Goal: Use online tool/utility: Utilize a website feature to perform a specific function

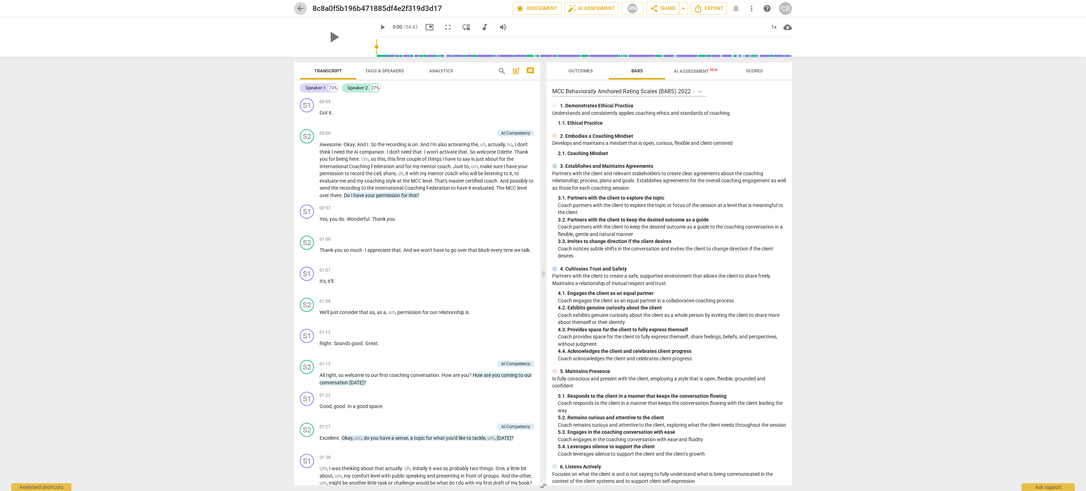
click at [302, 8] on span "arrow_back" at bounding box center [300, 8] width 8 height 8
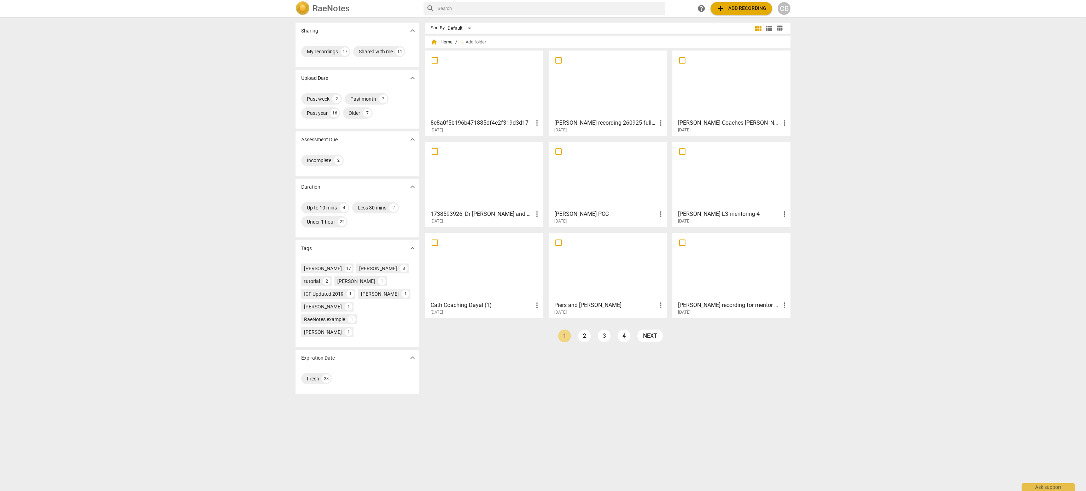
click at [739, 104] on div at bounding box center [731, 84] width 113 height 63
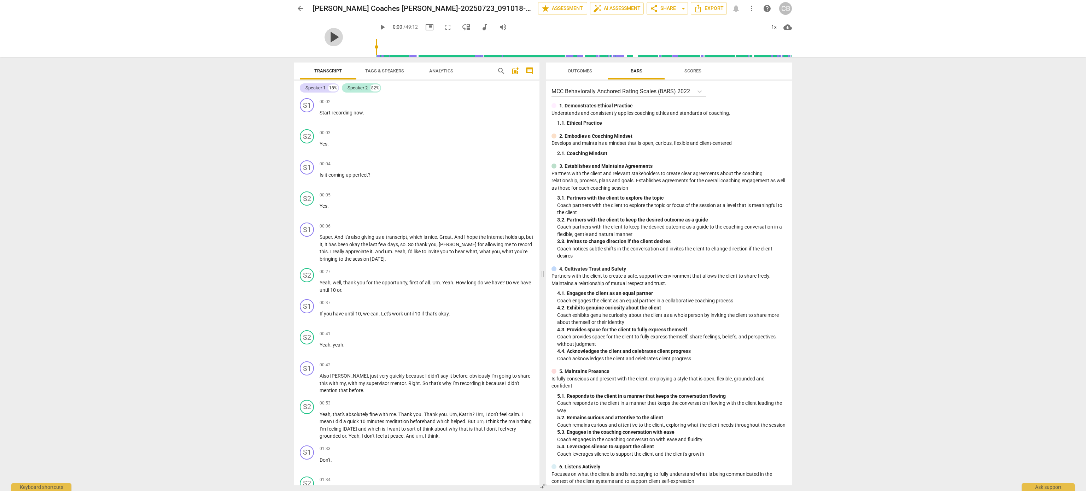
click at [332, 38] on span "play_arrow" at bounding box center [333, 37] width 18 height 18
click at [794, 138] on div "Outcomes Bars Scores MCC Behaviorally Anchored Rating Scales (BARS) 2022 1. Dem…" at bounding box center [670, 274] width 254 height 434
click at [808, 444] on div "arrow_back [PERSON_NAME] Coaches [PERSON_NAME]-20250723_091018-Meeting Recordin…" at bounding box center [543, 245] width 1086 height 491
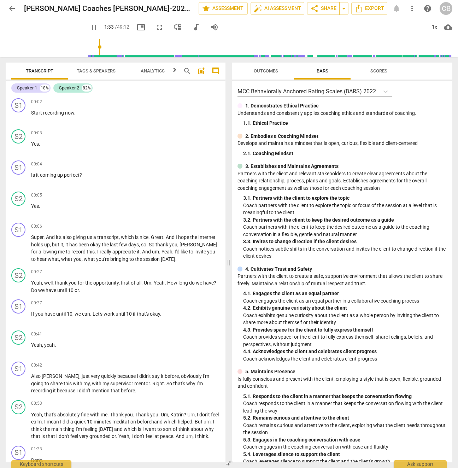
scroll to position [367, 0]
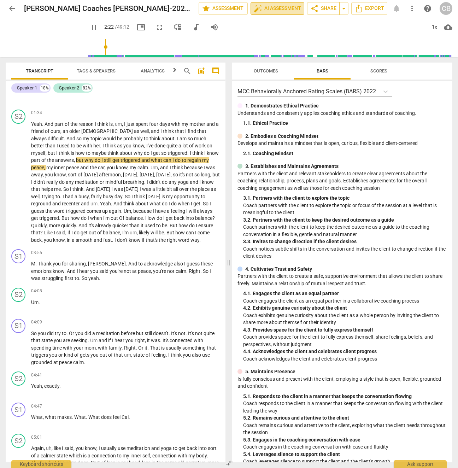
click at [270, 8] on span "auto_fix_high AI Assessment" at bounding box center [277, 8] width 47 height 8
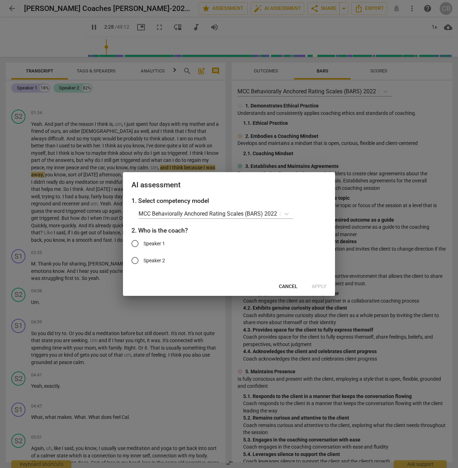
type input "149"
click at [136, 246] on input "Speaker 1" at bounding box center [135, 243] width 17 height 17
radio input "true"
click at [320, 285] on span "Apply" at bounding box center [319, 286] width 15 height 7
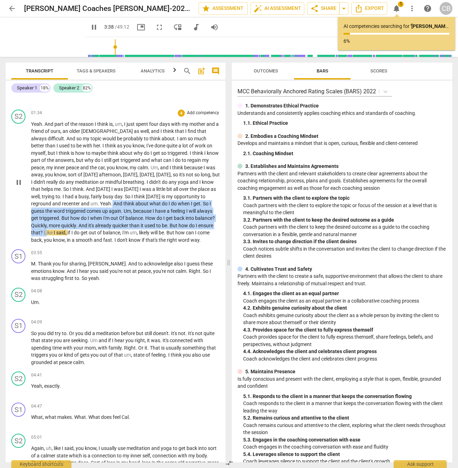
drag, startPoint x: 91, startPoint y: 207, endPoint x: 46, endPoint y: 241, distance: 56.8
click at [46, 241] on p "Yeah . And part of the reason I think is , um , I just spent four days with my …" at bounding box center [125, 182] width 189 height 123
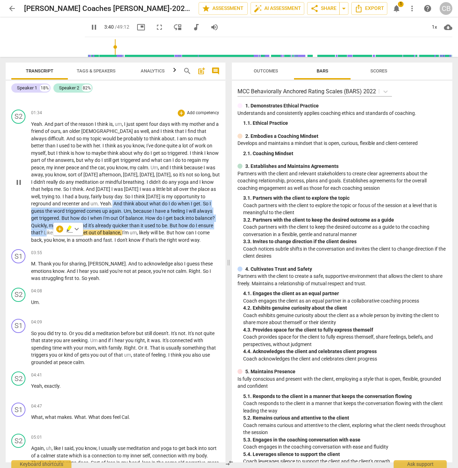
copy p "And think about what do I do when I get . So I guess the word triggered comes u…"
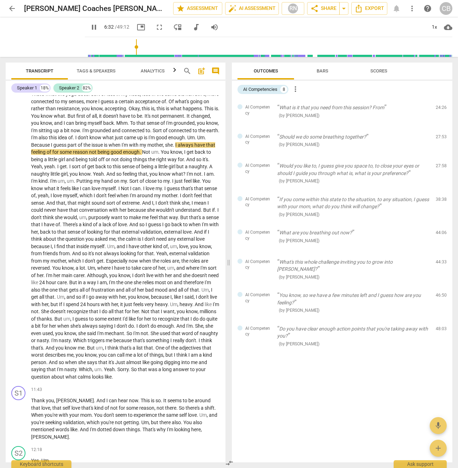
scroll to position [681, 0]
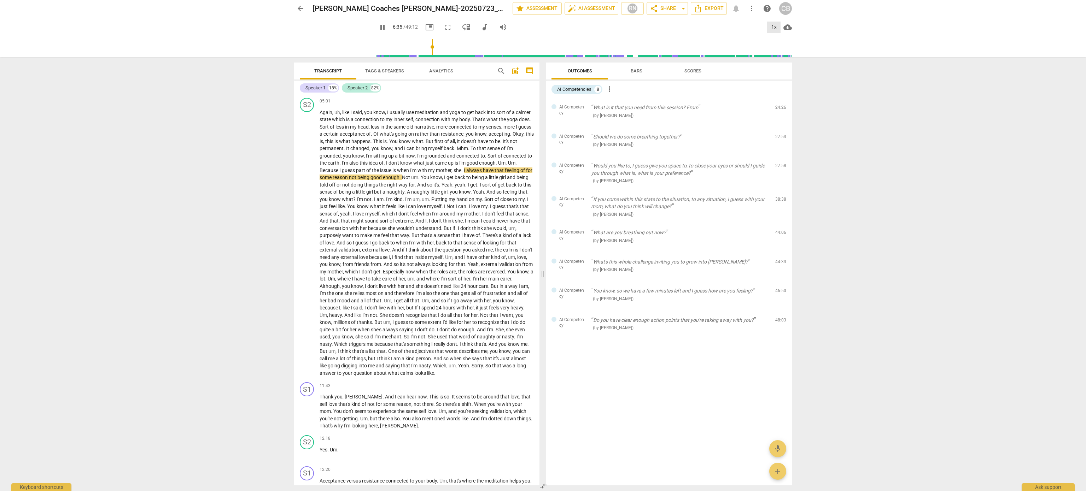
click at [774, 24] on div "1x" at bounding box center [773, 27] width 13 height 11
click at [781, 67] on li "1.5x" at bounding box center [779, 67] width 24 height 13
click at [378, 30] on span "pause" at bounding box center [382, 27] width 8 height 8
click at [378, 29] on span "play_arrow" at bounding box center [382, 27] width 8 height 8
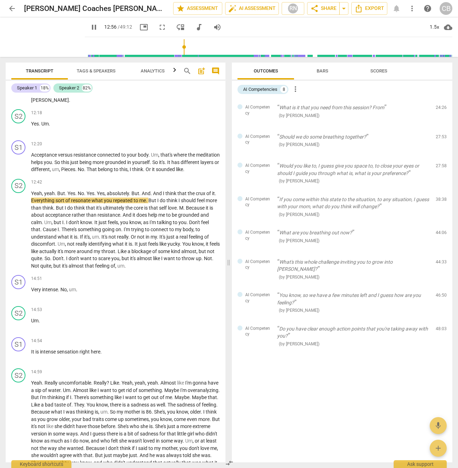
scroll to position [1072, 0]
type input "778"
click at [88, 21] on button "pause" at bounding box center [94, 27] width 13 height 13
click at [90, 29] on span "play_arrow" at bounding box center [94, 27] width 8 height 8
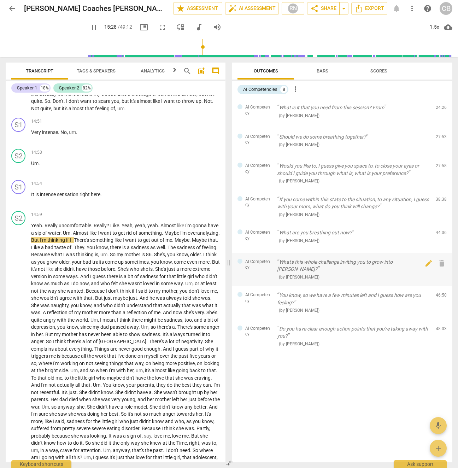
scroll to position [1231, 0]
click at [433, 25] on div "1.5x" at bounding box center [434, 27] width 13 height 11
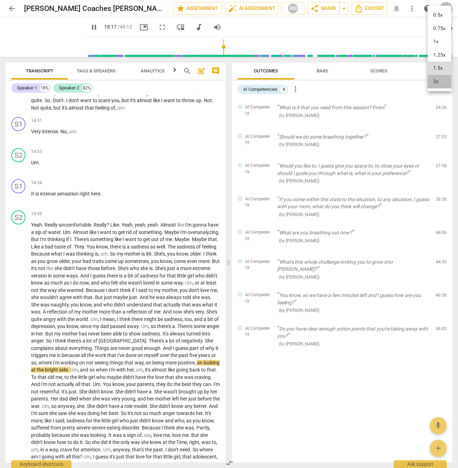
click at [441, 84] on li "2x" at bounding box center [440, 81] width 24 height 13
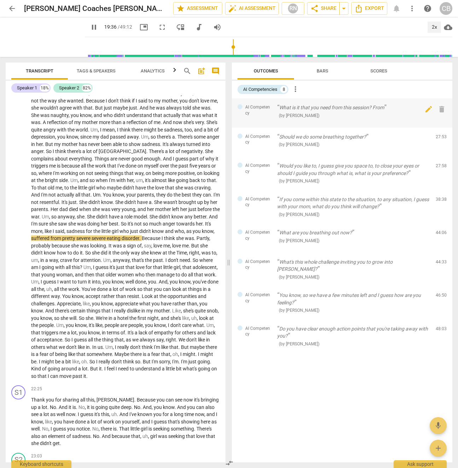
scroll to position [1425, 0]
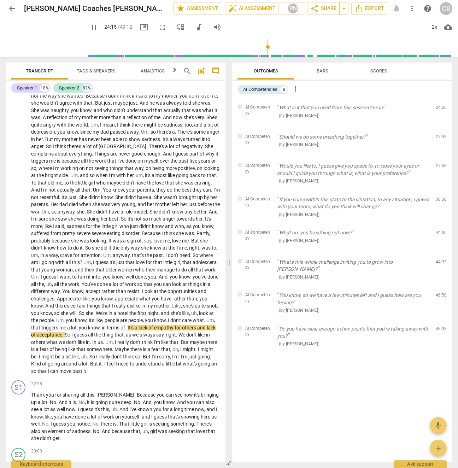
click at [263, 49] on input "range" at bounding box center [270, 47] width 365 height 23
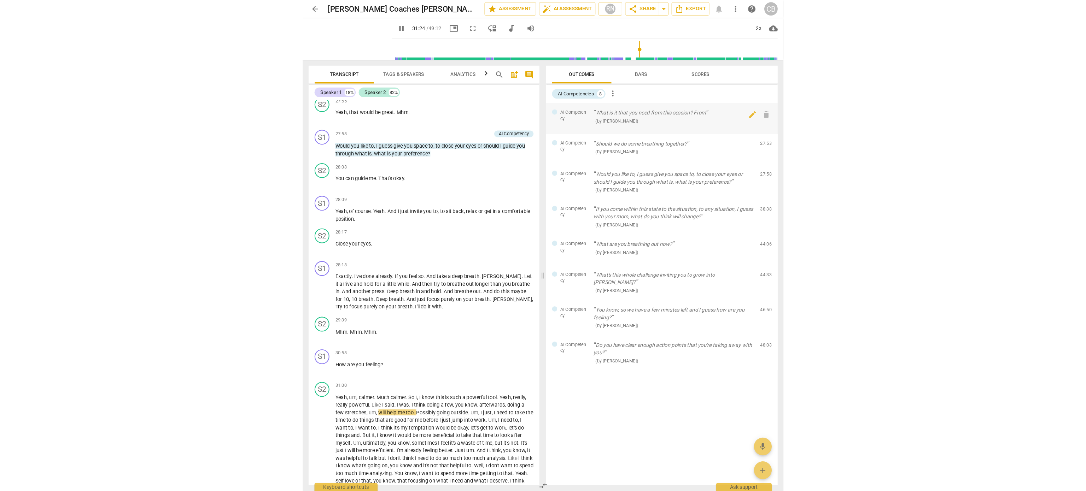
scroll to position [2457, 0]
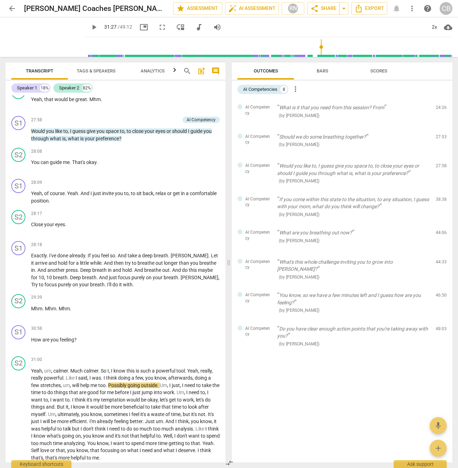
click at [90, 28] on span "play_arrow" at bounding box center [94, 27] width 8 height 8
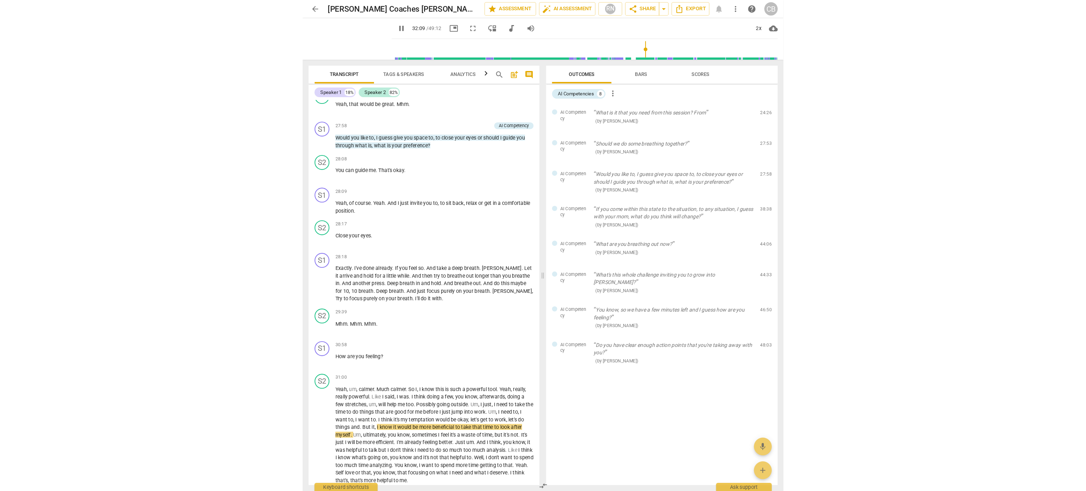
scroll to position [2305, 0]
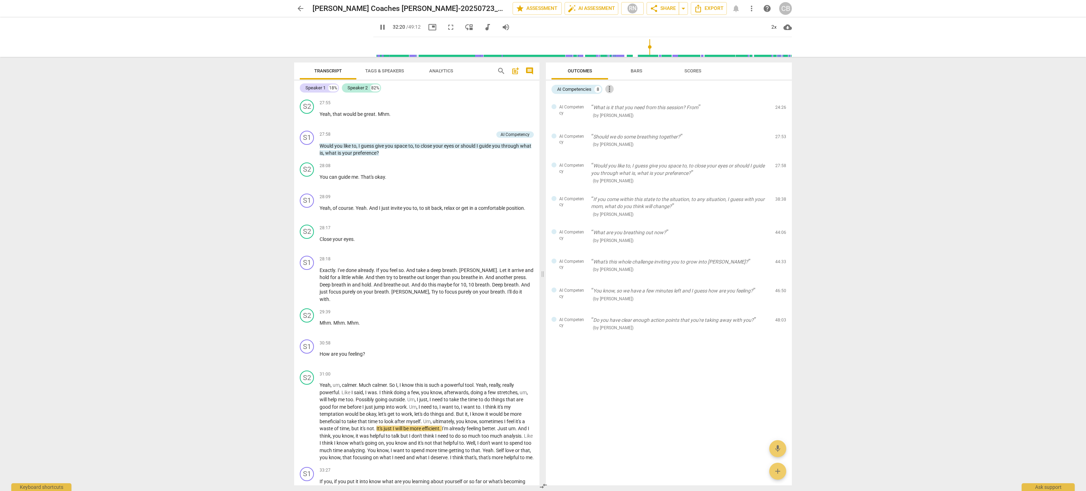
click at [612, 89] on span "more_vert" at bounding box center [609, 89] width 8 height 8
click at [730, 100] on div at bounding box center [543, 245] width 1086 height 491
click at [636, 73] on span "Bars" at bounding box center [637, 70] width 12 height 5
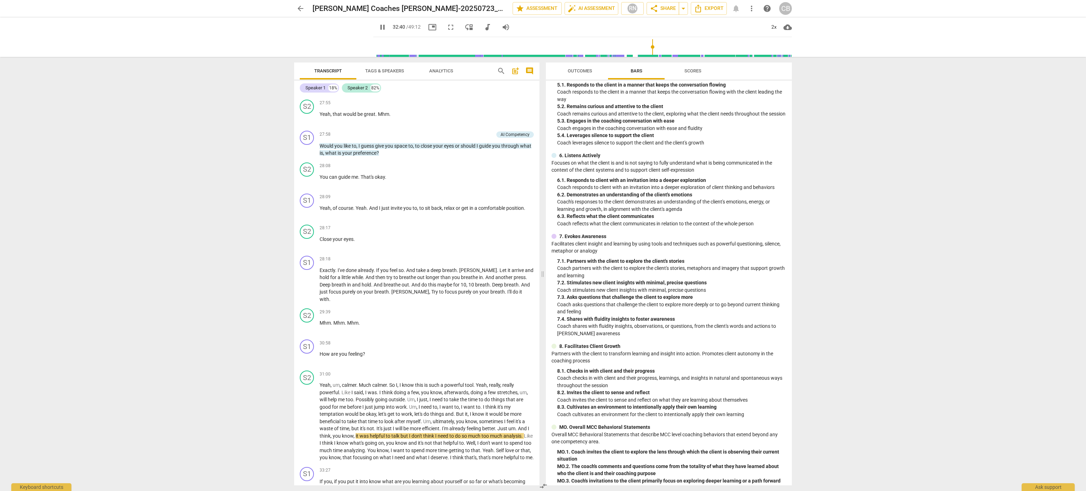
scroll to position [323, 0]
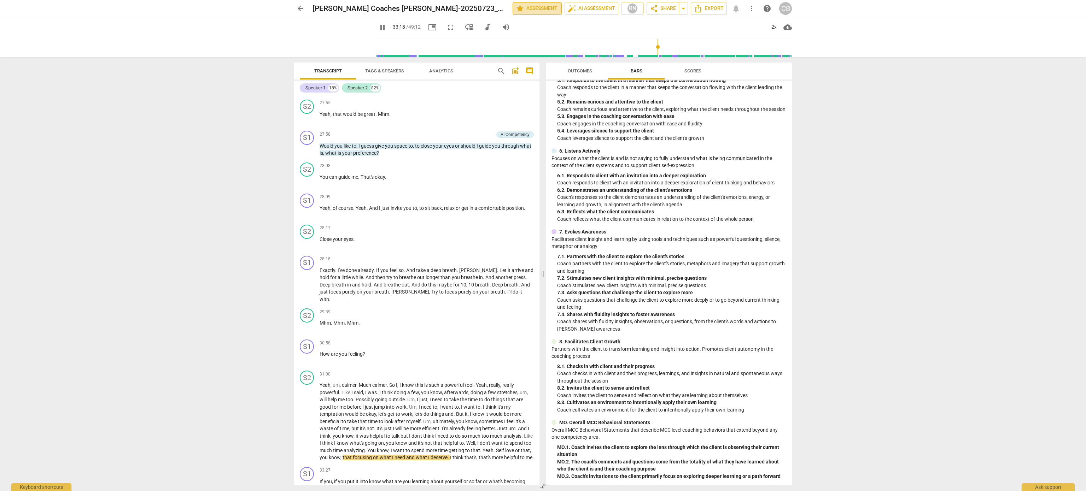
click at [544, 9] on span "star Assessment" at bounding box center [537, 8] width 43 height 8
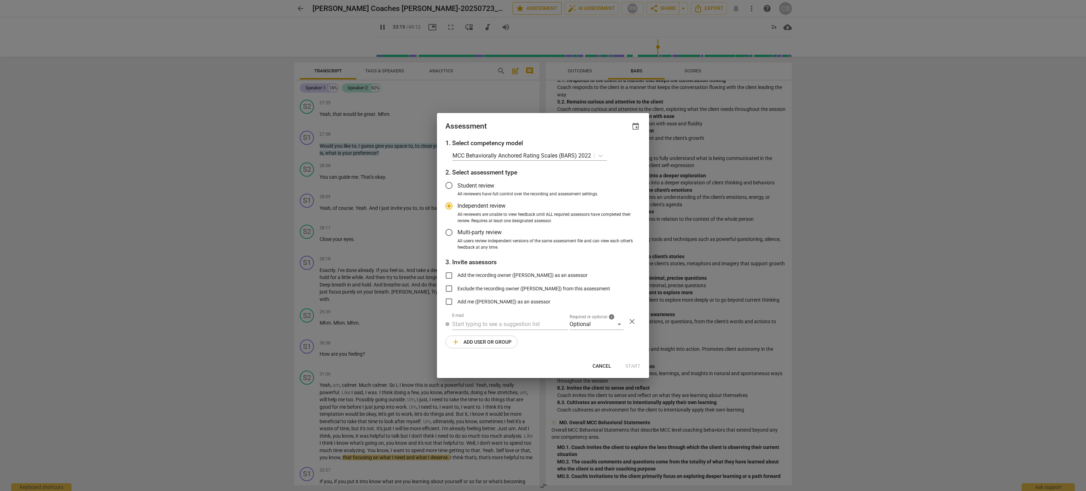
type input "2000"
radio input "false"
type input "2009"
click at [603, 364] on span "Cancel" at bounding box center [601, 366] width 19 height 7
radio input "false"
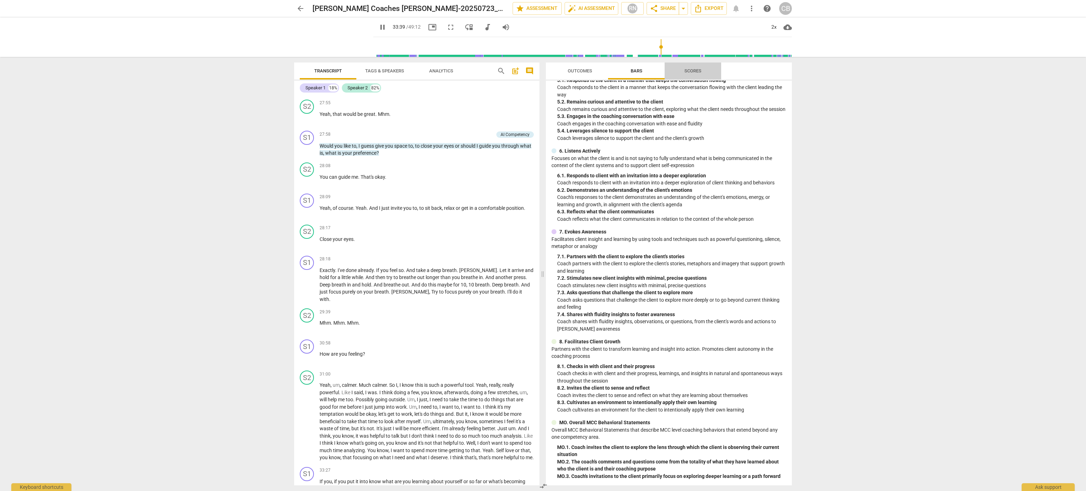
click at [693, 74] on span "Scores" at bounding box center [693, 71] width 34 height 10
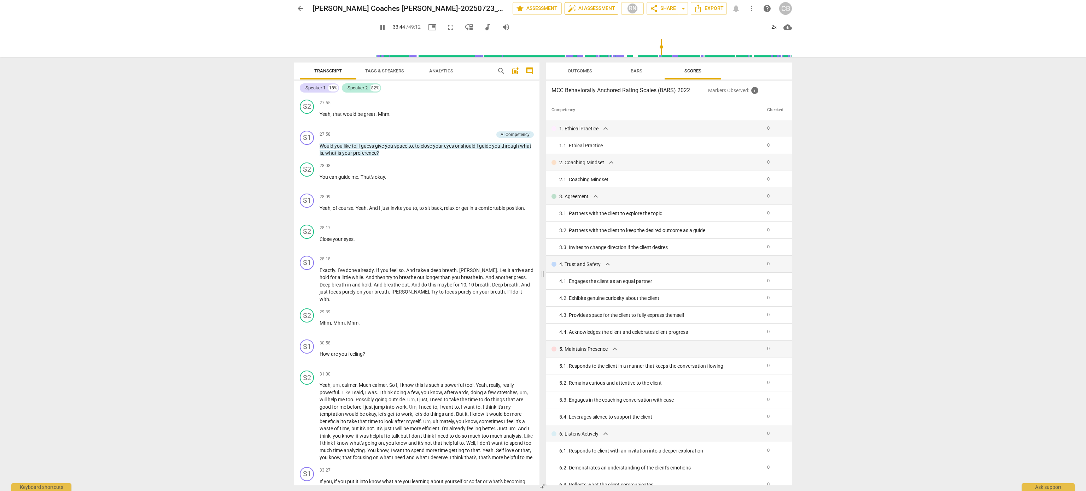
click at [592, 8] on span "auto_fix_high AI Assessment" at bounding box center [591, 8] width 47 height 8
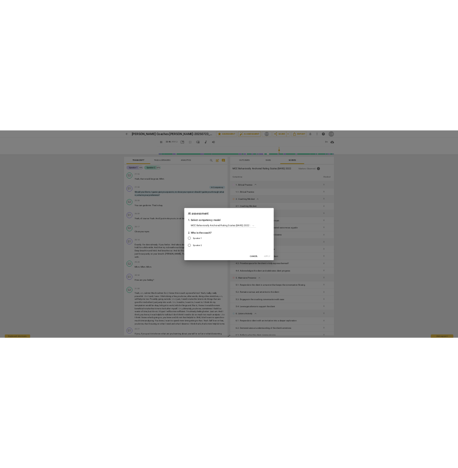
scroll to position [2710, 0]
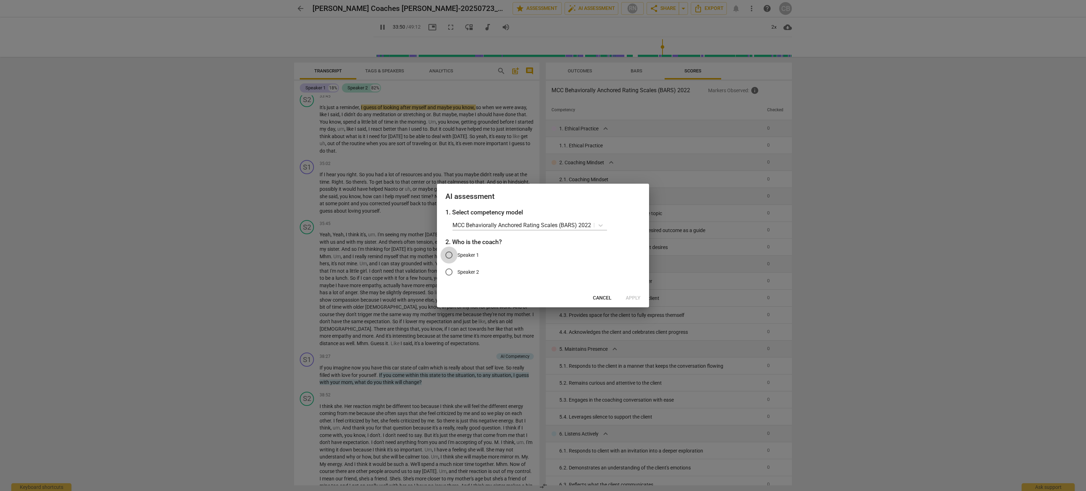
type input "2031"
click at [454, 257] on input "Speaker 1" at bounding box center [448, 255] width 17 height 17
radio input "true"
click at [633, 297] on span "Apply" at bounding box center [633, 298] width 15 height 7
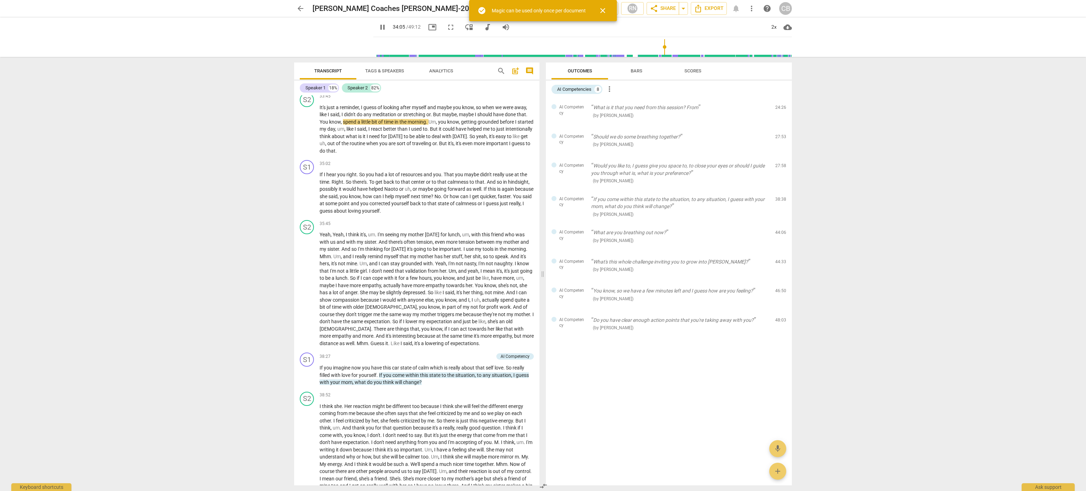
click at [225, 128] on div "arrow_back [PERSON_NAME] Coaches [PERSON_NAME]-20250723_091018-Meeting Recordin…" at bounding box center [543, 245] width 1086 height 491
click at [378, 29] on span "pause" at bounding box center [382, 27] width 8 height 8
click at [378, 26] on span "play_arrow" at bounding box center [382, 27] width 8 height 8
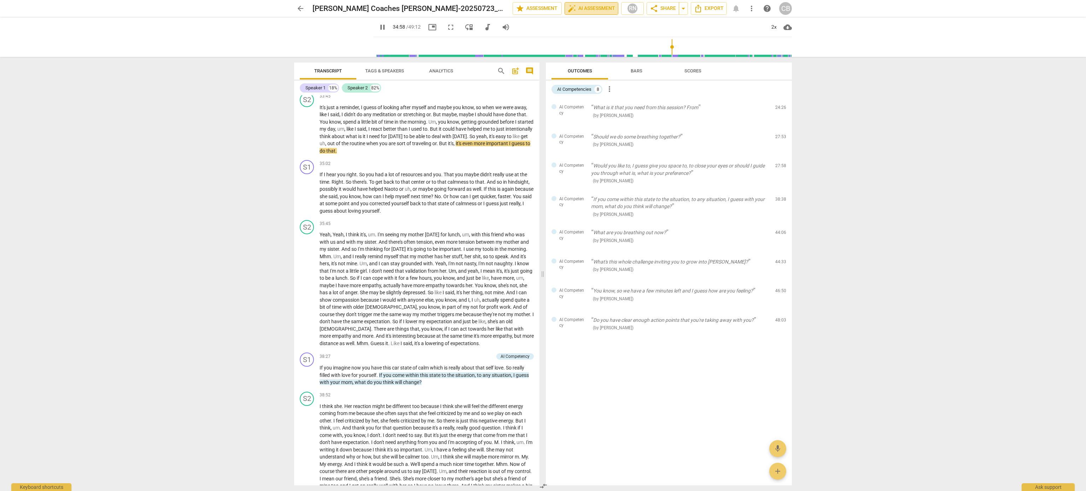
click at [591, 6] on span "auto_fix_high AI Assessment" at bounding box center [591, 8] width 47 height 8
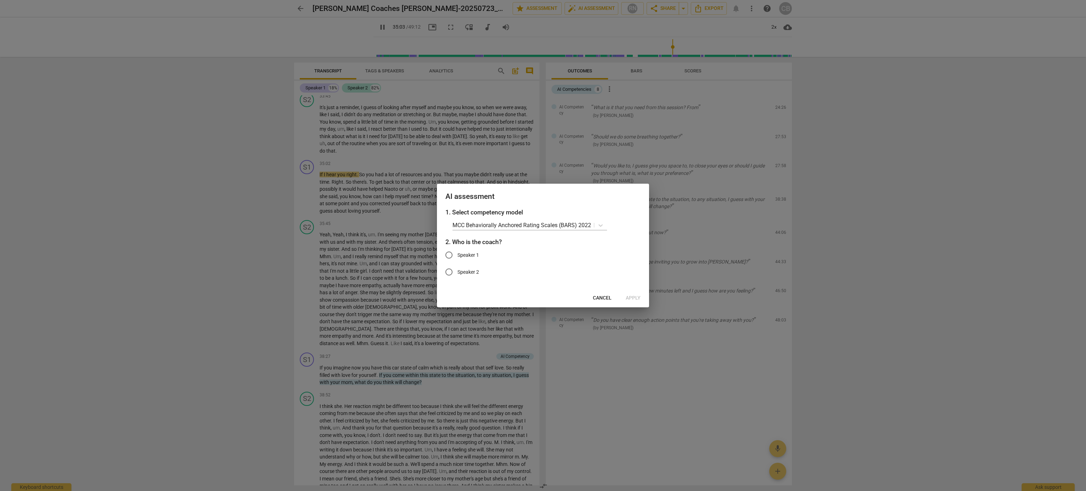
type input "2104"
click at [464, 257] on span "Speaker 1" at bounding box center [468, 255] width 22 height 7
click at [457, 257] on input "Speaker 1" at bounding box center [448, 255] width 17 height 17
radio input "true"
click at [638, 297] on span "Apply" at bounding box center [633, 298] width 15 height 7
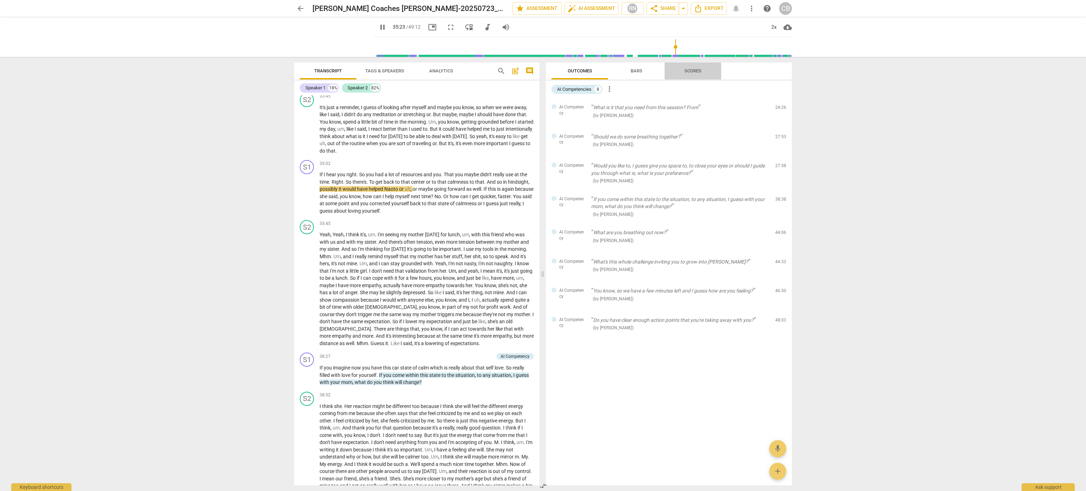
click at [690, 70] on span "Scores" at bounding box center [692, 70] width 17 height 5
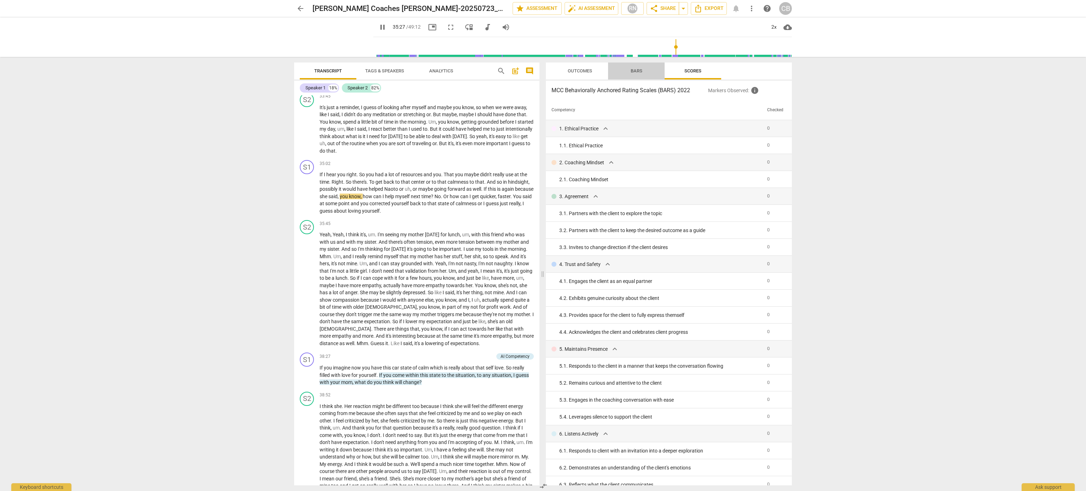
click at [637, 70] on span "Bars" at bounding box center [637, 70] width 12 height 5
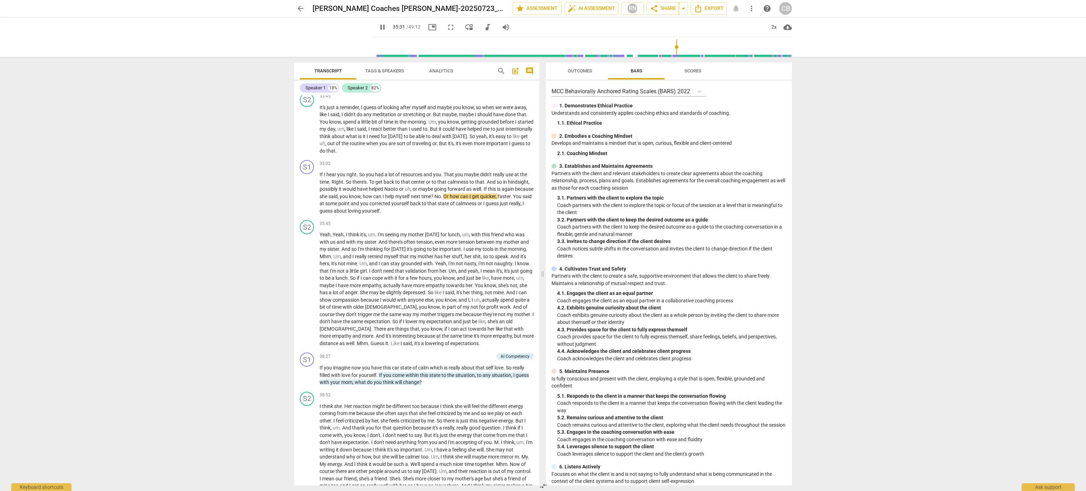
type input "2132"
click at [608, 63] on button "Bars" at bounding box center [636, 71] width 57 height 17
click at [378, 26] on span "play_arrow" at bounding box center [382, 27] width 8 height 8
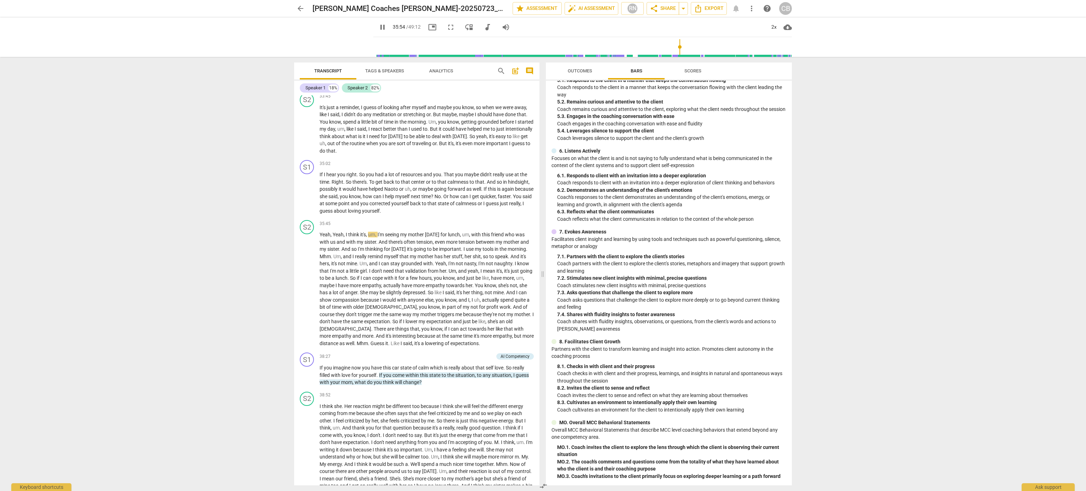
scroll to position [0, 0]
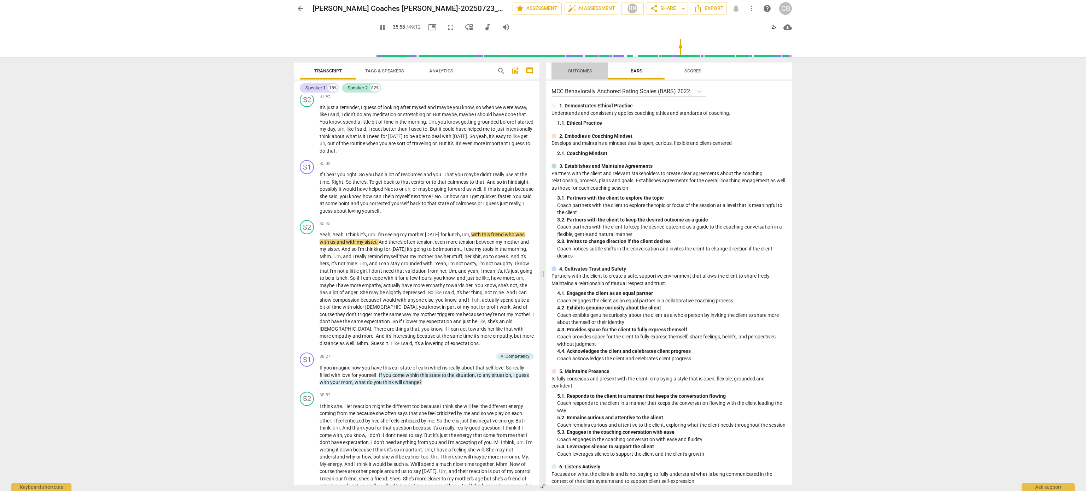
click at [575, 70] on span "Outcomes" at bounding box center [580, 70] width 24 height 5
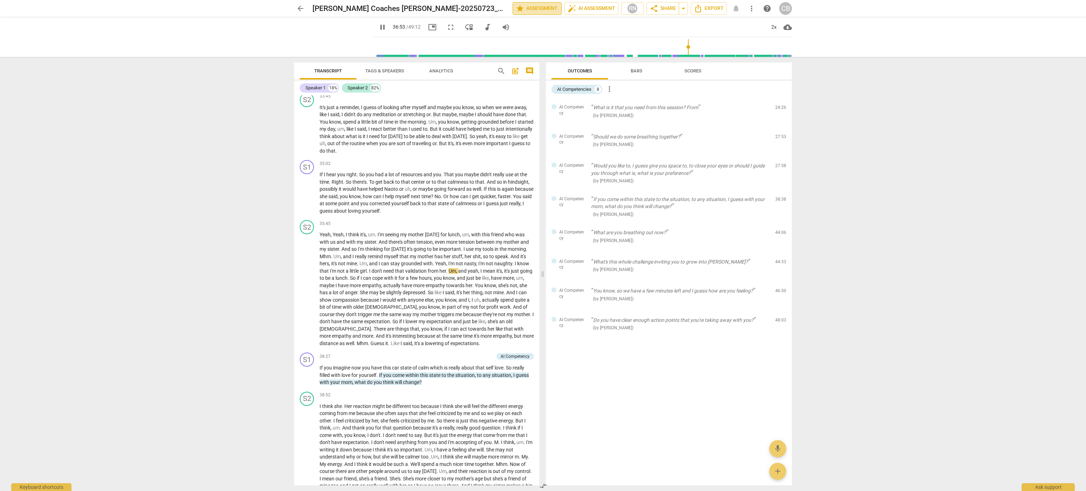
type input "2214"
click at [531, 6] on span "star Assessment" at bounding box center [537, 8] width 43 height 8
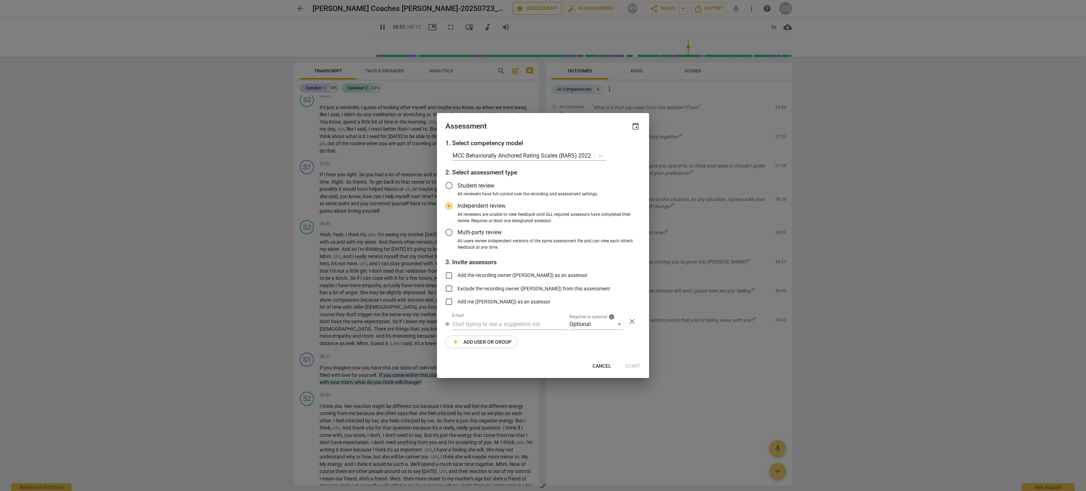
radio input "false"
type input "2214"
radio input "false"
type input "2250"
click at [596, 362] on button "Cancel" at bounding box center [602, 366] width 30 height 13
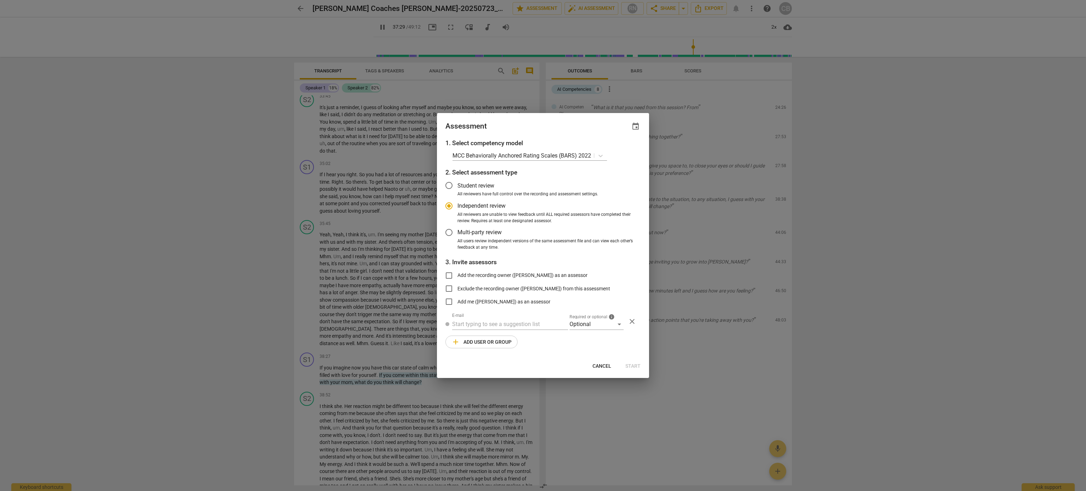
radio input "false"
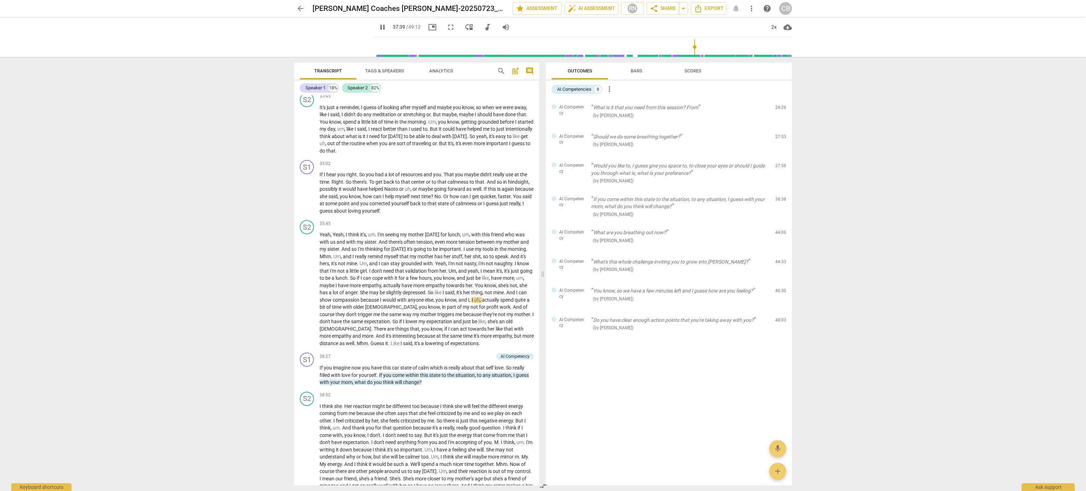
click at [698, 49] on input "range" at bounding box center [584, 47] width 416 height 23
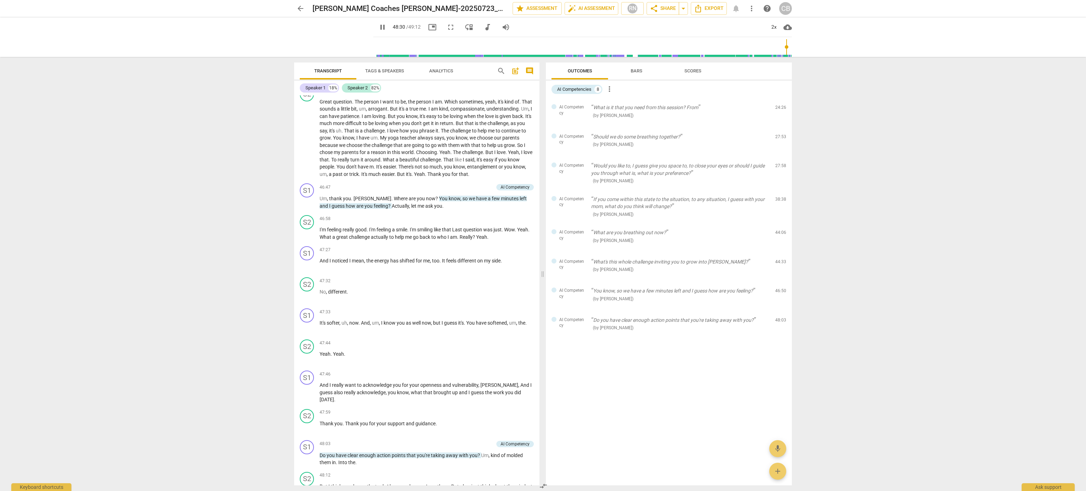
scroll to position [3583, 0]
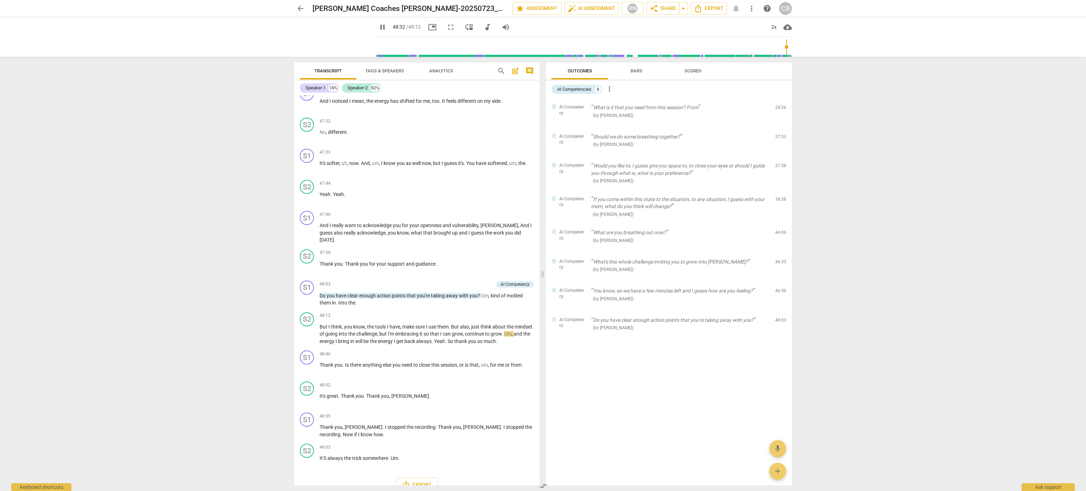
click at [378, 26] on span "pause" at bounding box center [382, 27] width 8 height 8
type input "2913"
